Goal: Task Accomplishment & Management: Complete application form

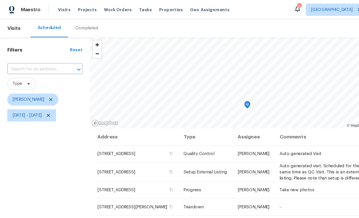
click at [208, 89] on icon "Map marker" at bounding box center [207, 88] width 5 height 6
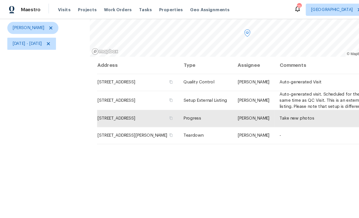
scroll to position [38, 0]
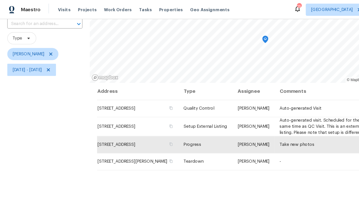
click at [221, 34] on icon "Map marker" at bounding box center [222, 33] width 5 height 6
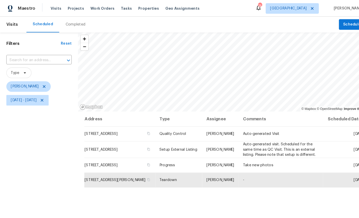
scroll to position [0, 0]
click at [47, 94] on span "[DATE] - [DATE]" at bounding box center [26, 97] width 41 height 10
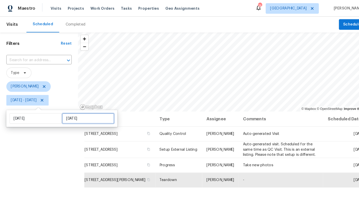
click at [74, 114] on input "[DATE]" at bounding box center [85, 115] width 50 height 10
select select "7"
select select "2025"
select select "8"
select select "2025"
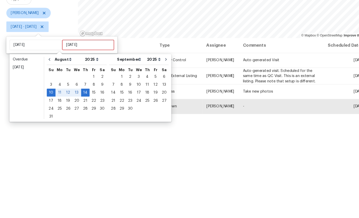
scroll to position [19, 0]
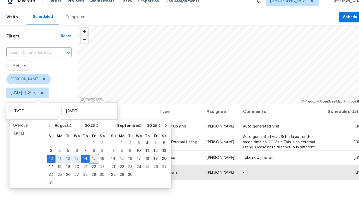
click at [87, 157] on div "15" at bounding box center [91, 160] width 8 height 7
type input "[DATE]"
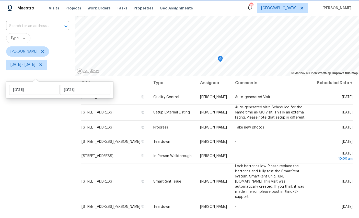
scroll to position [19, 0]
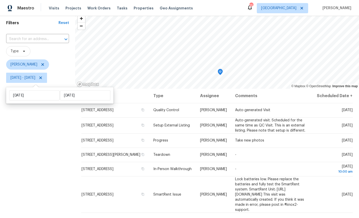
click at [37, 156] on div "Filters Reset ​ Type [PERSON_NAME] [DATE] - [DATE]" at bounding box center [37, 137] width 75 height 251
click at [39, 159] on div "Filters Reset ​ Type [PERSON_NAME] [DATE] - [DATE]" at bounding box center [37, 137] width 75 height 251
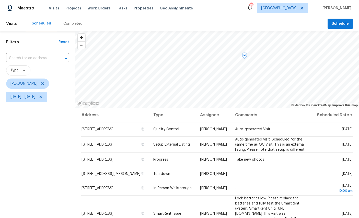
scroll to position [0, 0]
click at [339, 22] on span "Schedule" at bounding box center [340, 24] width 17 height 6
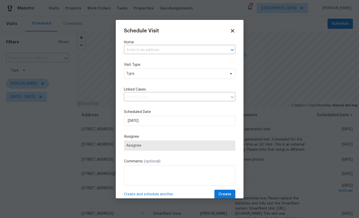
click at [165, 50] on input "text" at bounding box center [172, 50] width 97 height 8
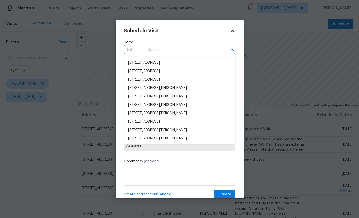
scroll to position [1, 0]
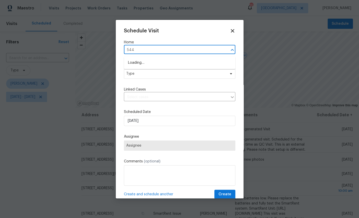
type input "5449"
click at [177, 59] on li "[STREET_ADDRESS]" at bounding box center [179, 63] width 111 height 8
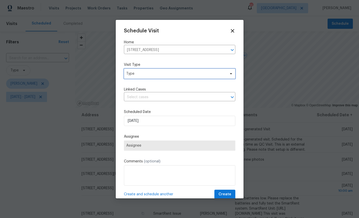
click at [171, 78] on span "Type" at bounding box center [179, 74] width 111 height 10
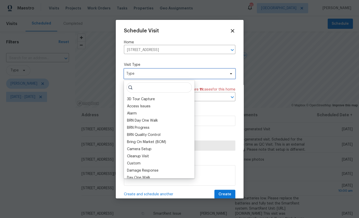
click at [182, 72] on span "Type" at bounding box center [175, 73] width 99 height 5
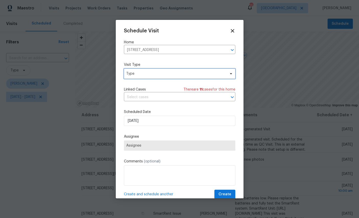
click at [179, 72] on span "Type" at bounding box center [175, 73] width 99 height 5
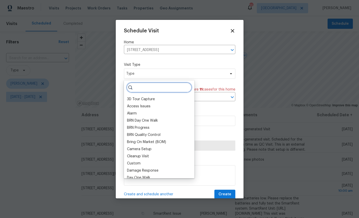
click at [154, 87] on input "search" at bounding box center [158, 88] width 65 height 10
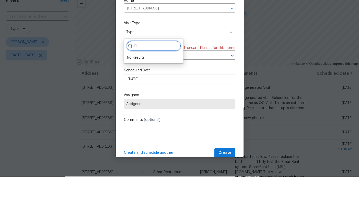
type input "P"
type input "Pro"
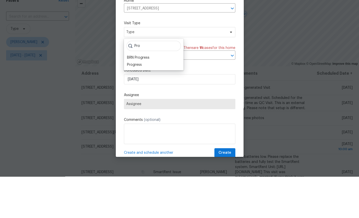
click at [133, 104] on div "Progress" at bounding box center [134, 106] width 15 height 5
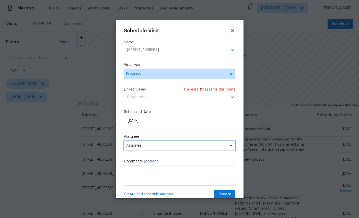
click at [168, 146] on span "Assignee" at bounding box center [176, 146] width 100 height 4
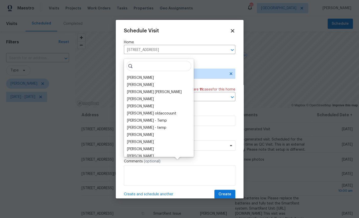
click at [141, 75] on div "[PERSON_NAME]" at bounding box center [140, 77] width 27 height 5
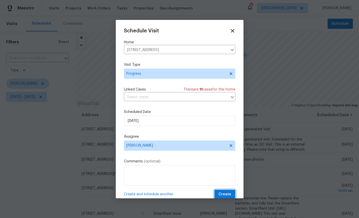
click at [228, 194] on span "Create" at bounding box center [224, 195] width 13 height 6
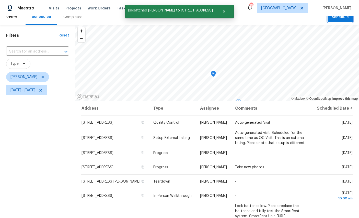
scroll to position [5, 0]
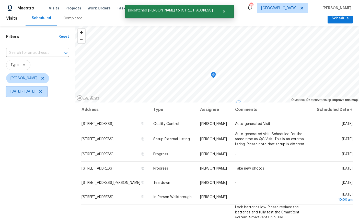
click at [35, 90] on span "[DATE] - [DATE]" at bounding box center [22, 91] width 25 height 5
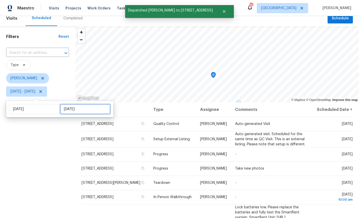
click at [74, 114] on input "[DATE]" at bounding box center [85, 109] width 50 height 10
select select "7"
select select "2025"
select select "8"
select select "2025"
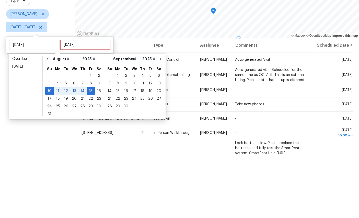
scroll to position [19, 0]
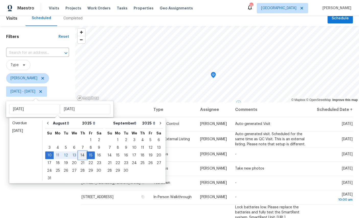
click at [80, 152] on div "14" at bounding box center [82, 155] width 8 height 7
type input "[DATE]"
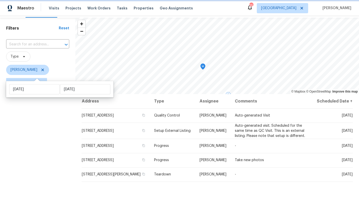
scroll to position [5, 0]
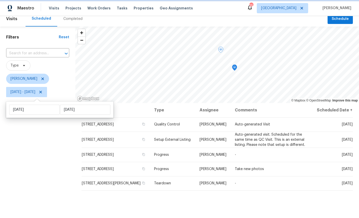
click at [234, 71] on icon "Map marker" at bounding box center [234, 68] width 5 height 6
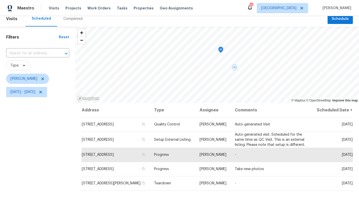
click at [220, 52] on icon "Map marker" at bounding box center [220, 50] width 5 height 6
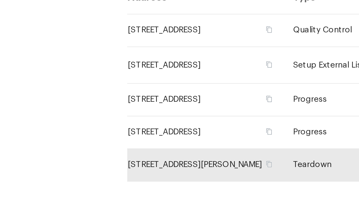
scroll to position [33, 0]
